Goal: Use online tool/utility: Utilize a website feature to perform a specific function

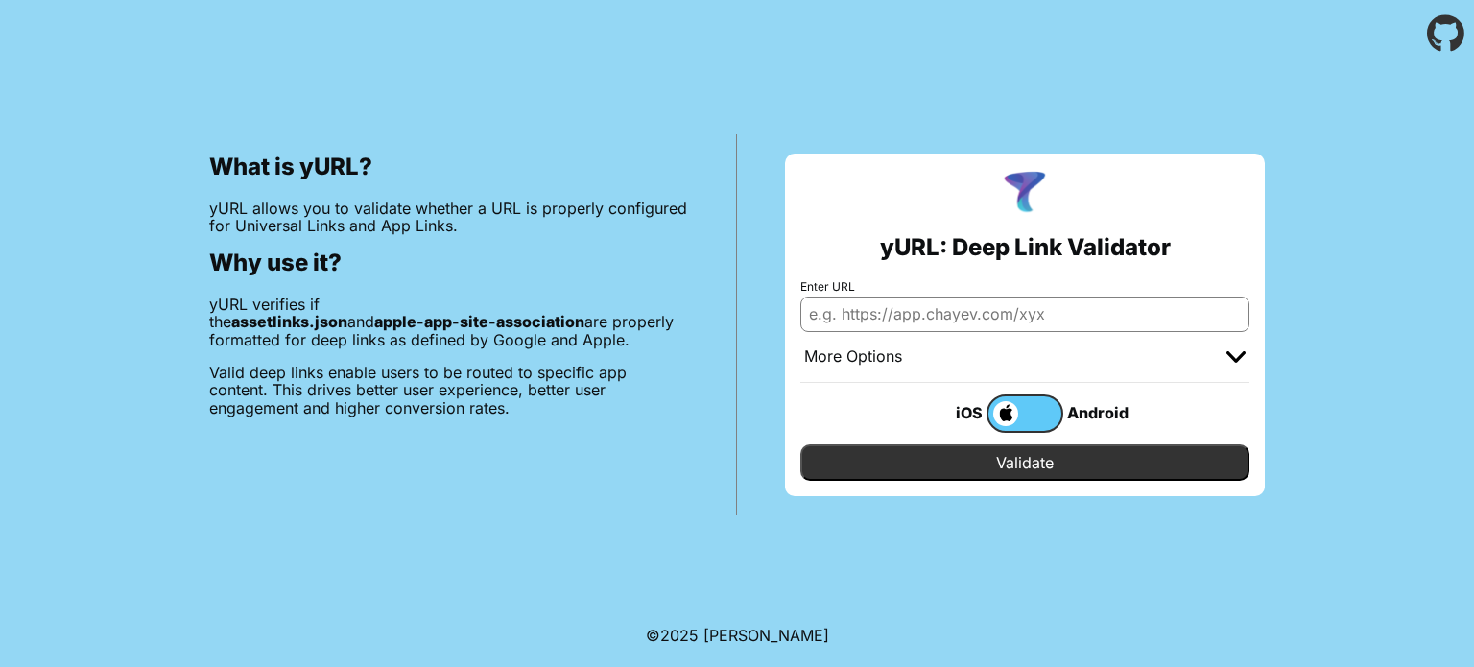
click at [733, 367] on div "What is yURL? yURL allows you to validate whether a URL is properly configured …" at bounding box center [449, 324] width 576 height 381
click at [1029, 306] on input "Enter URL" at bounding box center [1024, 314] width 449 height 35
paste input "[URL]"
click at [800, 444] on input "Validate" at bounding box center [1024, 462] width 449 height 36
click at [982, 314] on input "https://app.viscap.ai/" at bounding box center [1024, 314] width 449 height 35
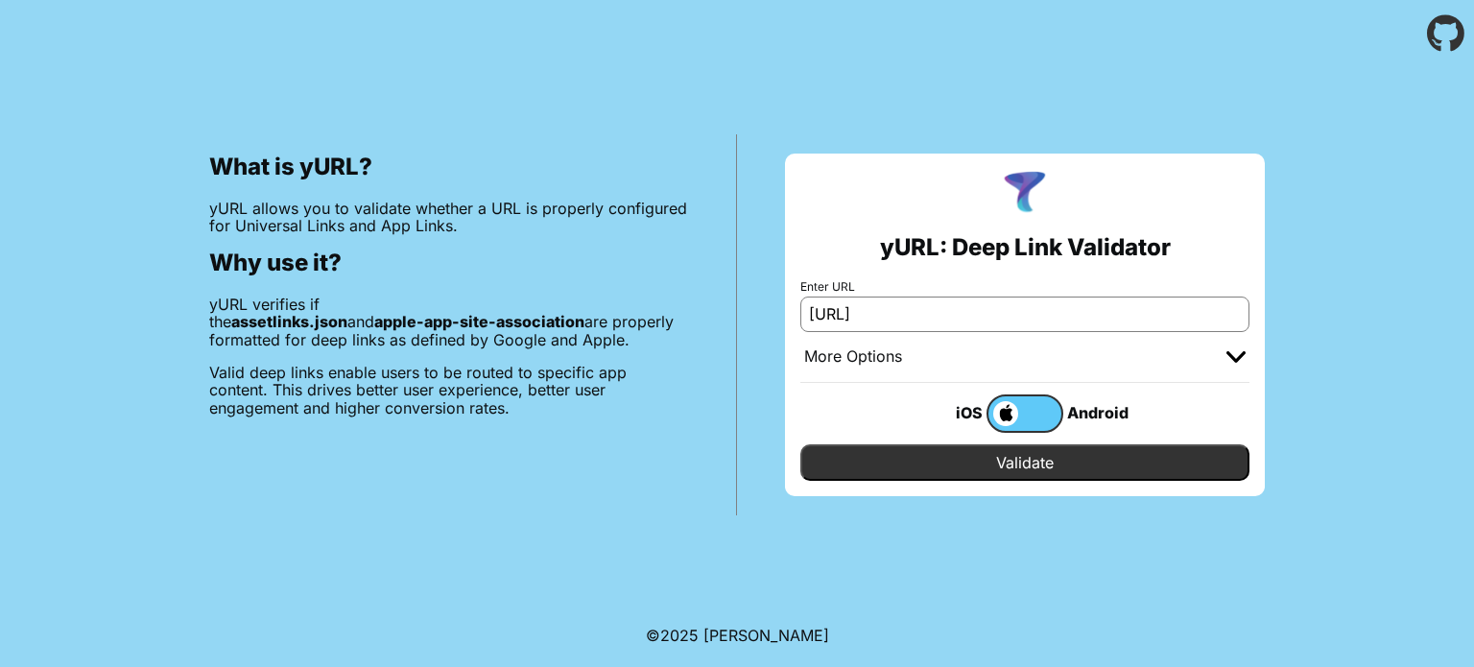
click at [982, 314] on input "https://app.viscap.ai/" at bounding box center [1024, 314] width 449 height 35
paste input ".well-known/apple-app-site-association"
type input "[URL]"
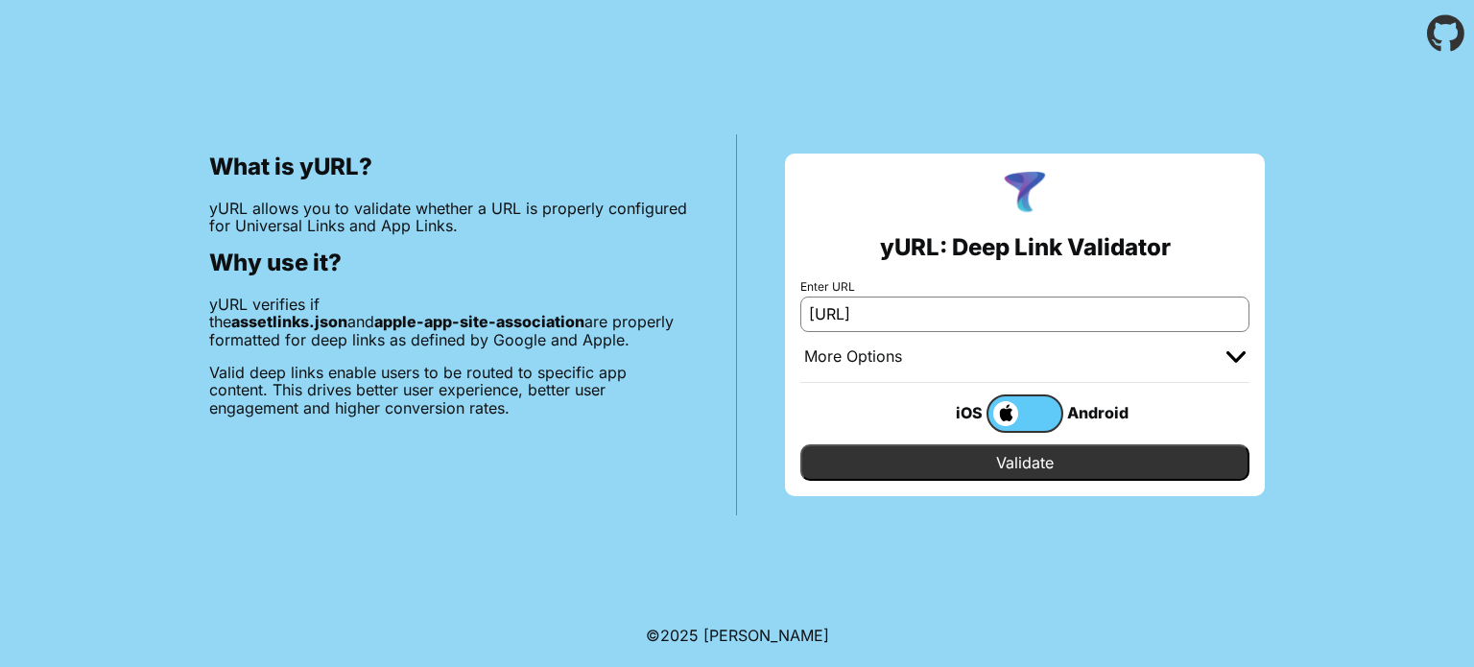
scroll to position [0, 0]
click at [1003, 466] on input "Validate" at bounding box center [1024, 462] width 449 height 36
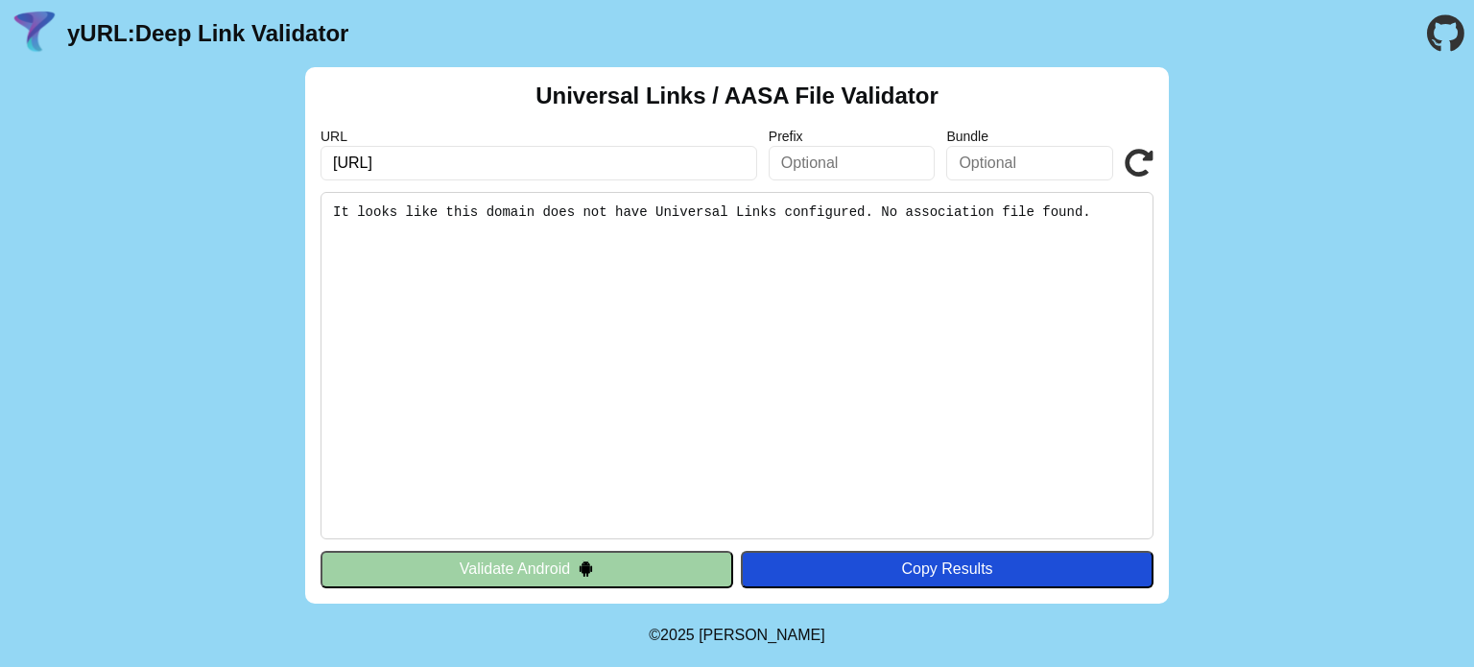
click at [608, 160] on input "[URL]" at bounding box center [538, 163] width 437 height 35
paste input "/admin/mission-control"
type input "https://app.viscap.ai//admin/mission-control"
click at [1138, 161] on icon at bounding box center [1139, 163] width 29 height 29
click at [544, 152] on input "https://app.viscap.ai//admin/mission-control" at bounding box center [538, 163] width 437 height 35
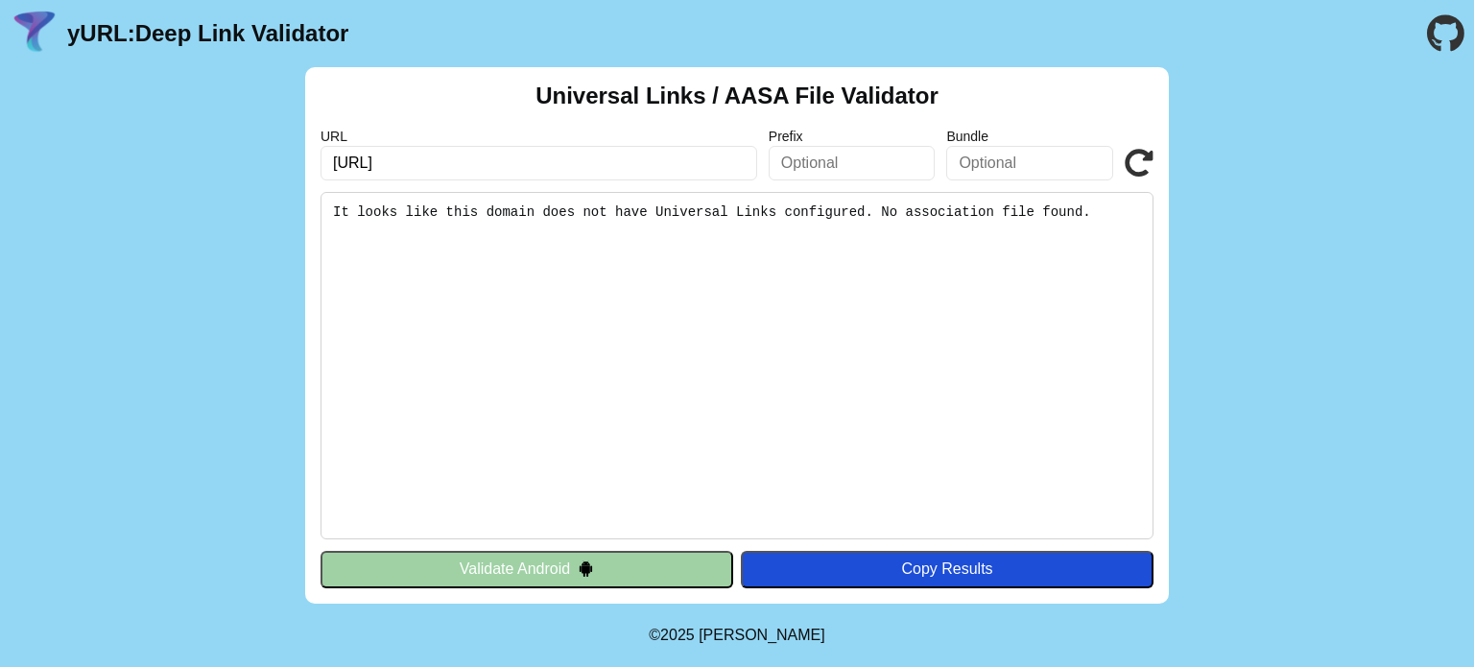
click at [544, 152] on input "https://app.viscap.ai//admin/mission-control" at bounding box center [538, 163] width 437 height 35
paste input ".well-known/apple-app-site-association"
type input "[URL]"
click at [1140, 156] on icon at bounding box center [1139, 163] width 29 height 29
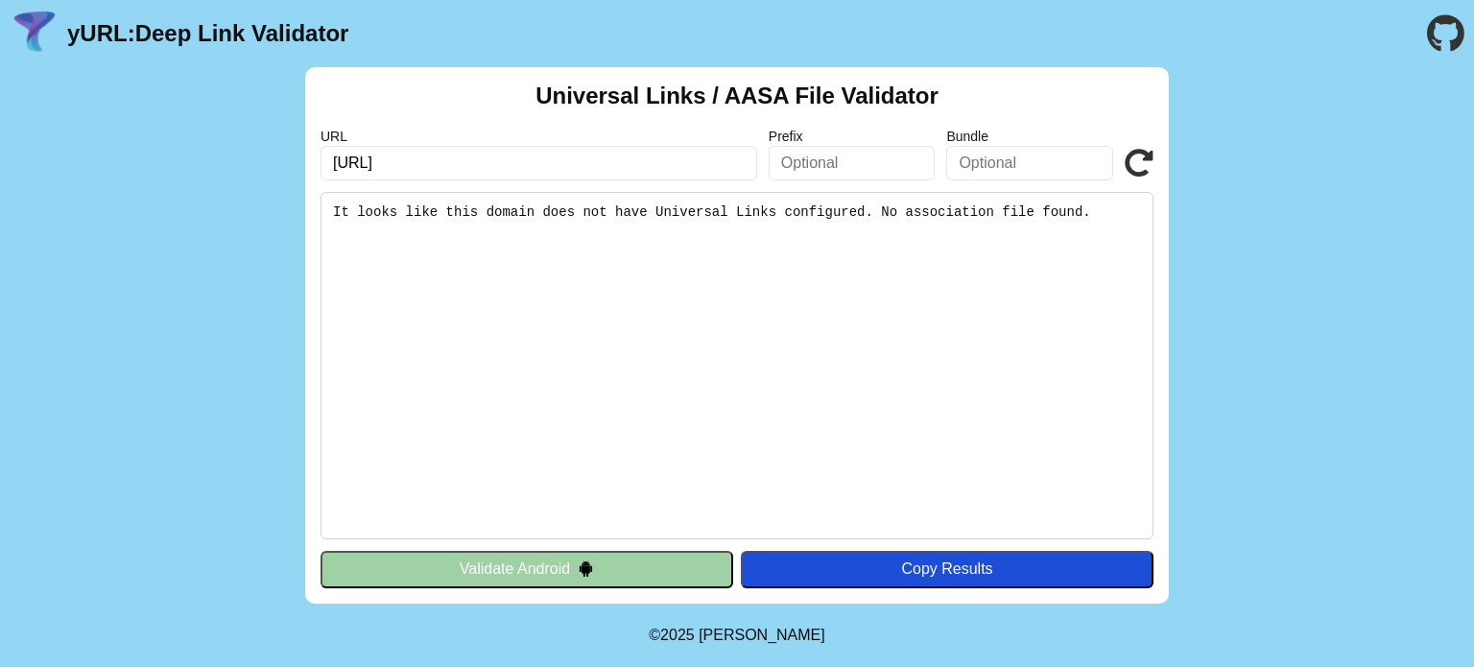
click at [1140, 156] on icon at bounding box center [1139, 163] width 29 height 29
